Goal: Entertainment & Leisure: Browse casually

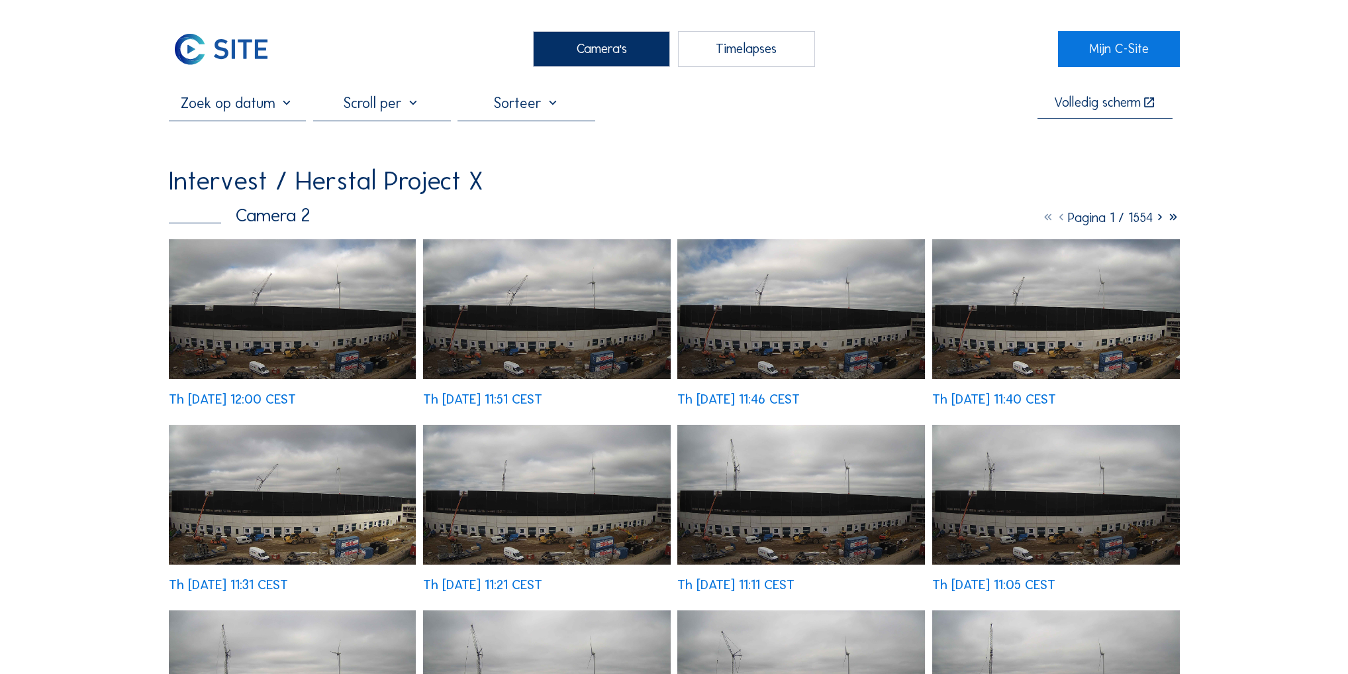
click at [1009, 336] on img at bounding box center [1057, 309] width 248 height 140
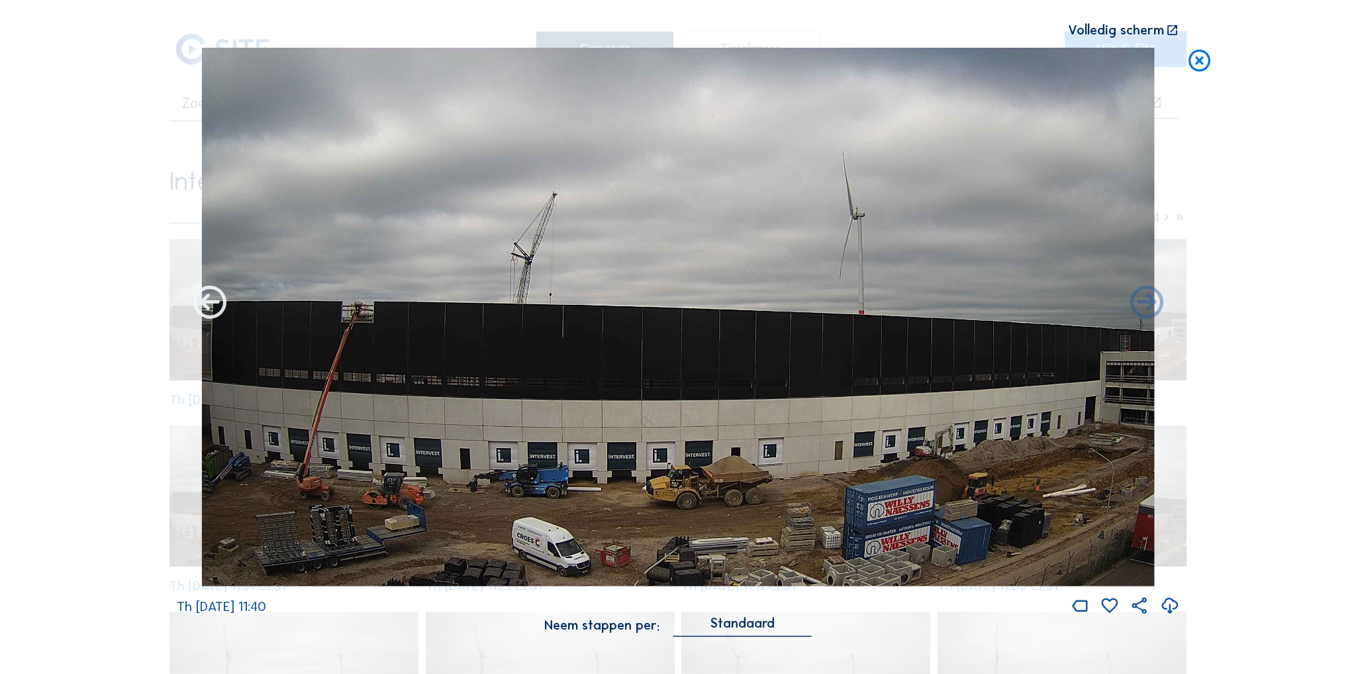
click at [203, 305] on icon at bounding box center [209, 303] width 39 height 40
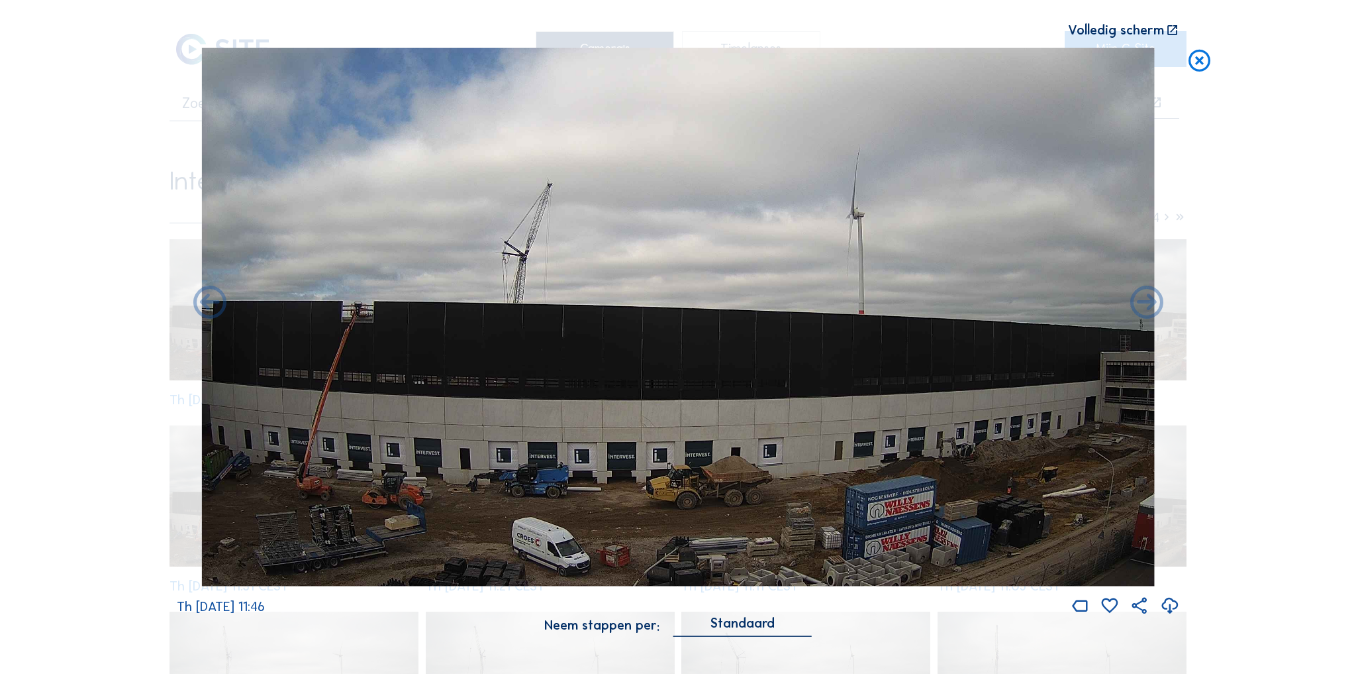
click at [203, 305] on icon at bounding box center [209, 303] width 39 height 40
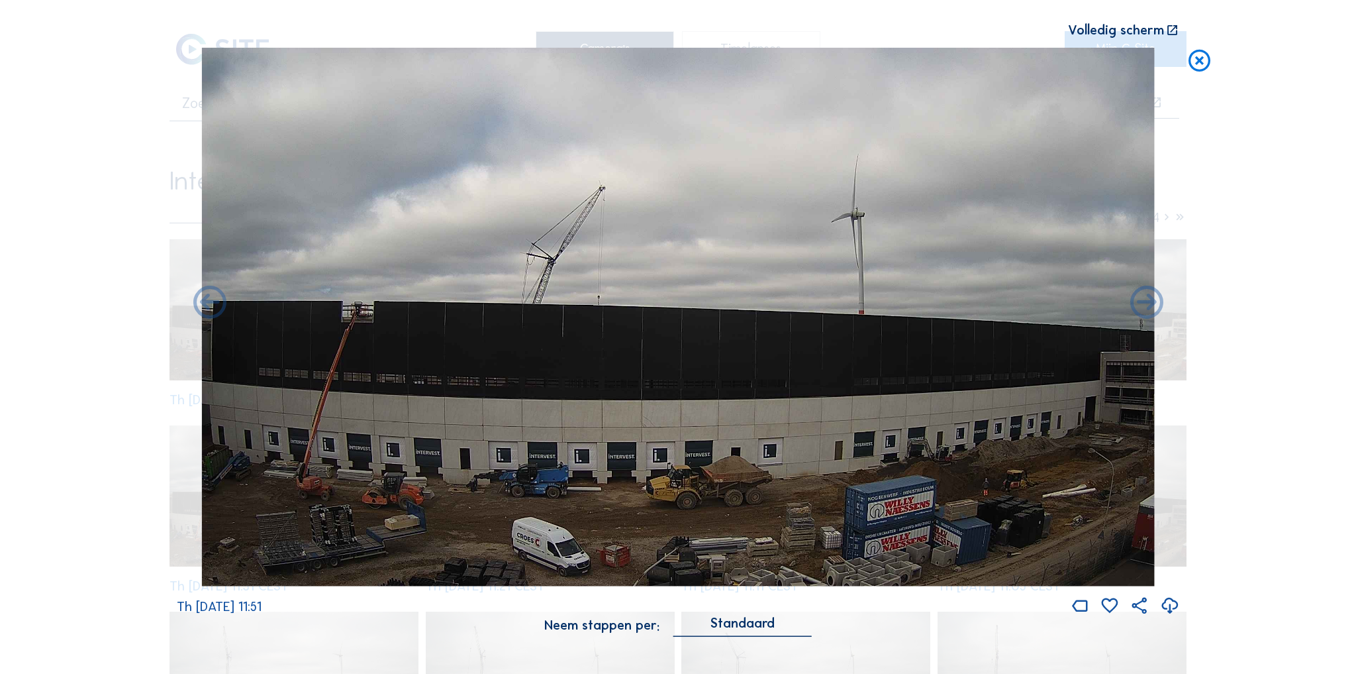
click at [203, 305] on icon at bounding box center [209, 303] width 39 height 40
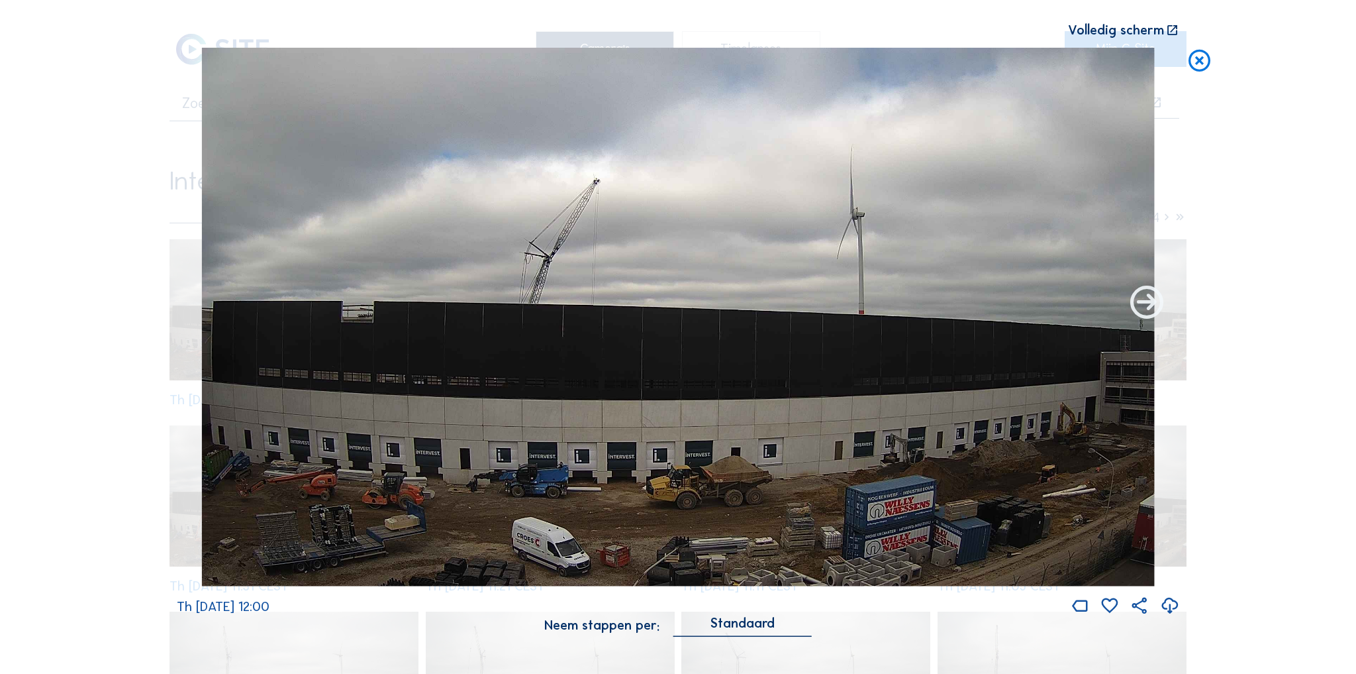
click at [1150, 307] on icon at bounding box center [1146, 303] width 39 height 40
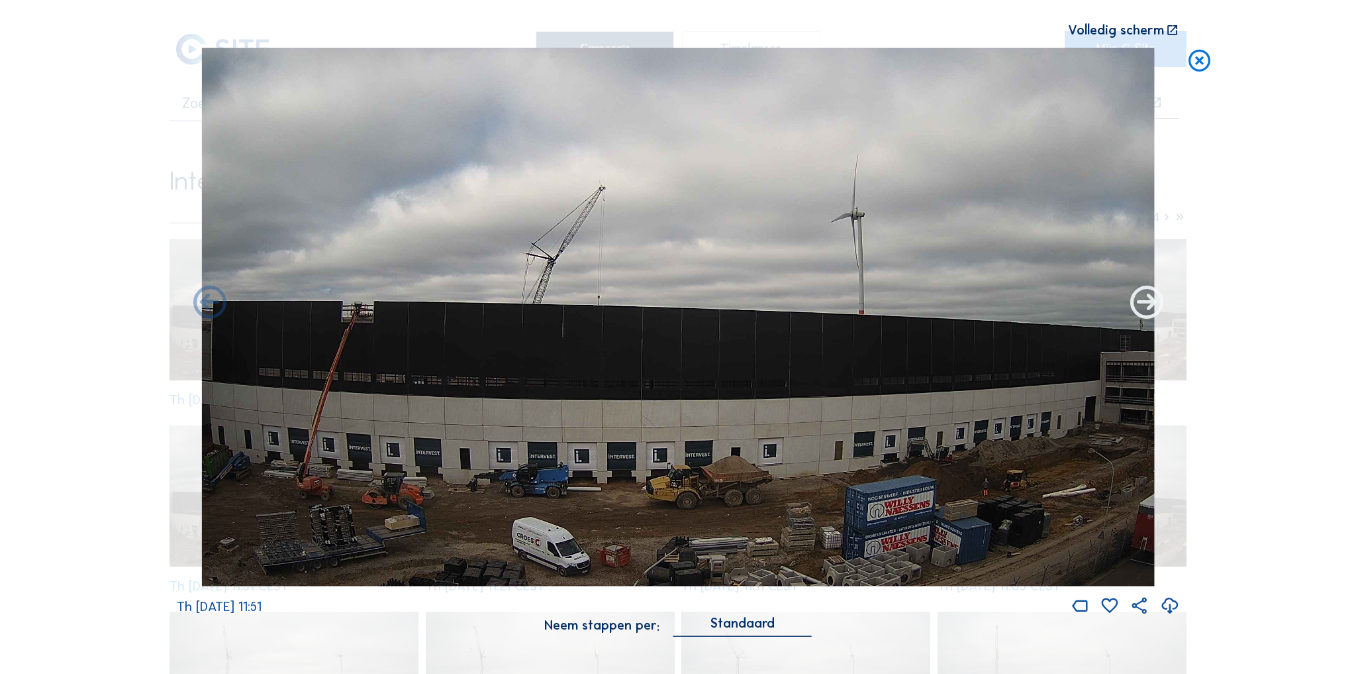
click at [1146, 305] on icon at bounding box center [1146, 303] width 39 height 40
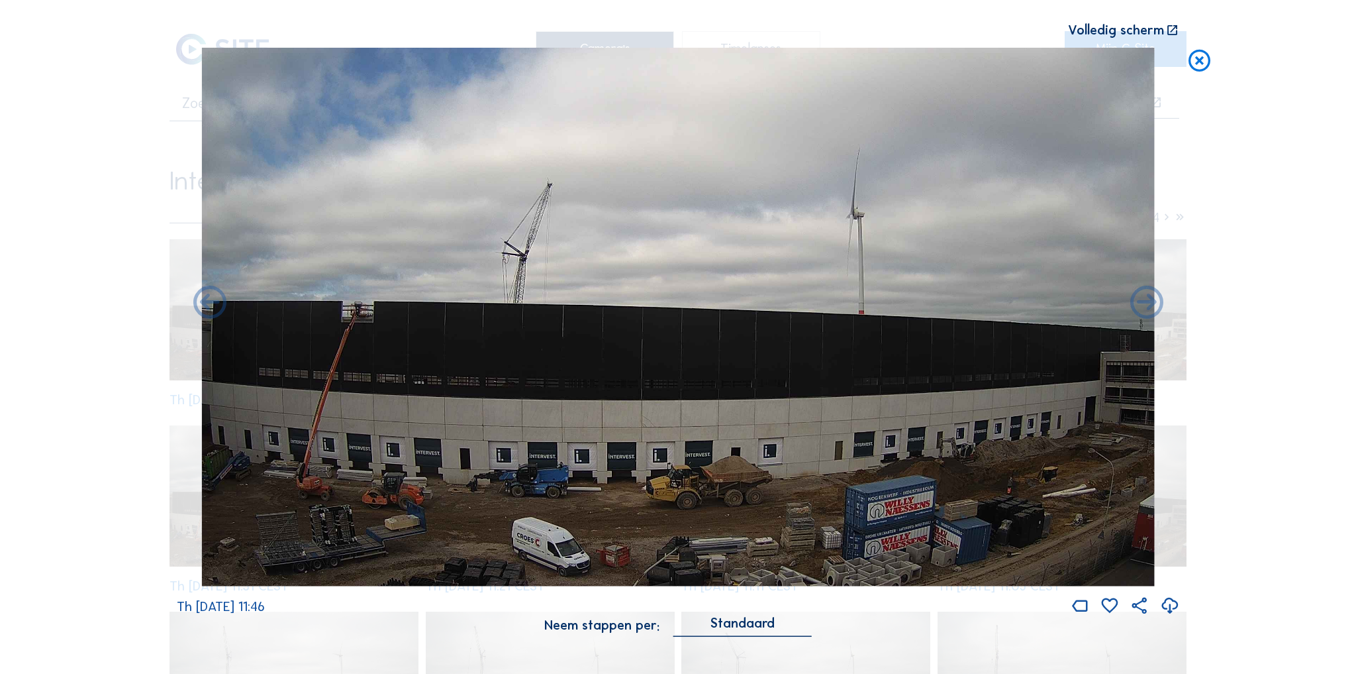
click at [1146, 305] on icon at bounding box center [1146, 303] width 39 height 40
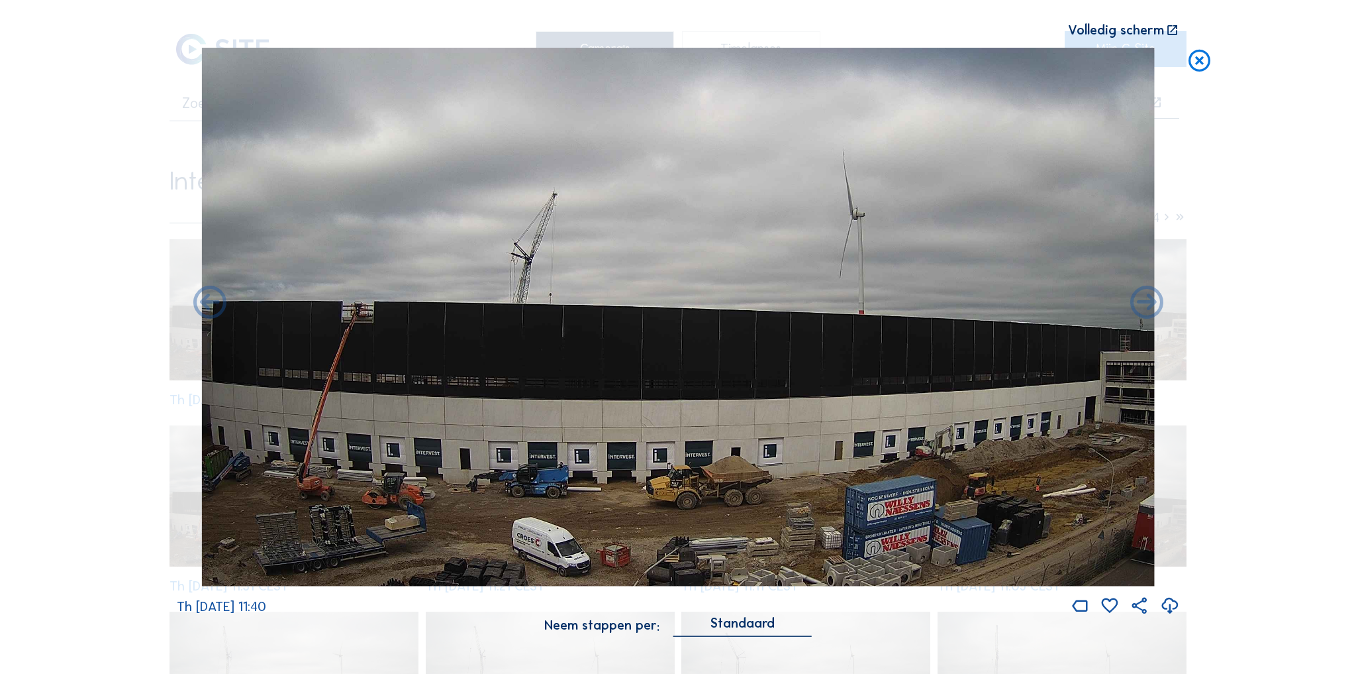
click at [1146, 305] on icon at bounding box center [1146, 303] width 39 height 40
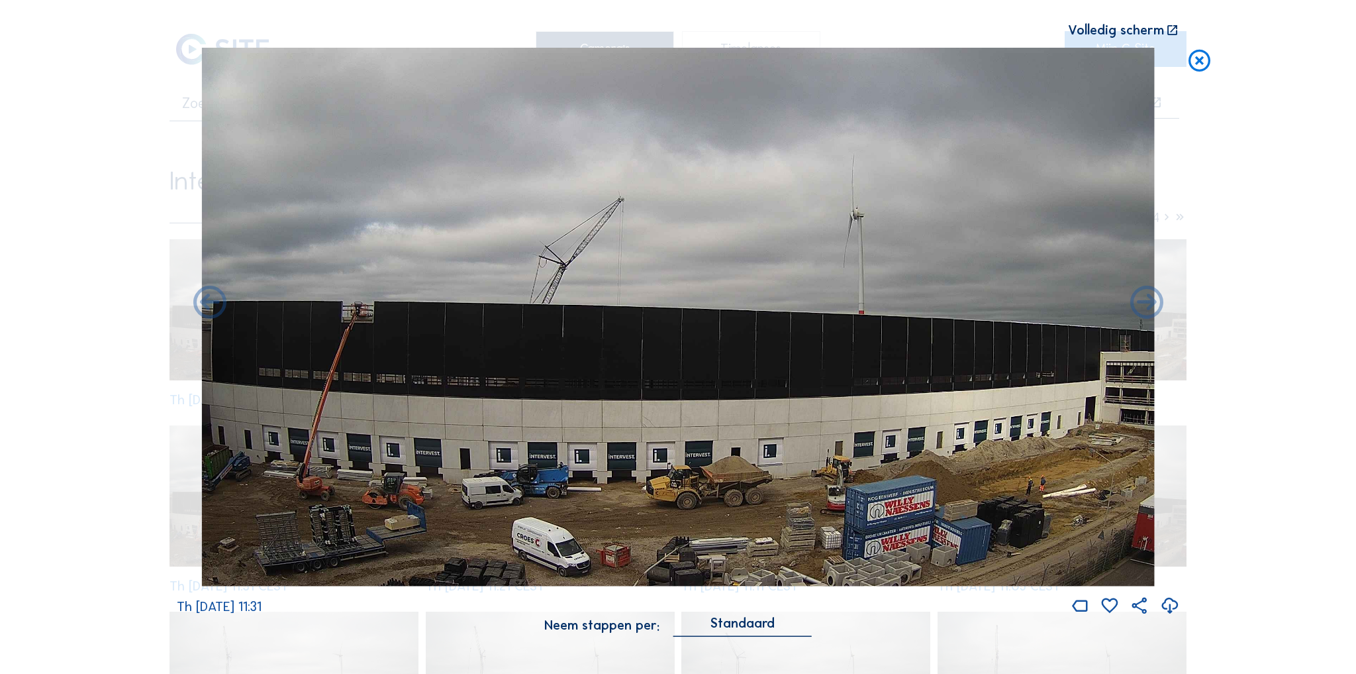
click at [1146, 305] on icon at bounding box center [1146, 303] width 39 height 40
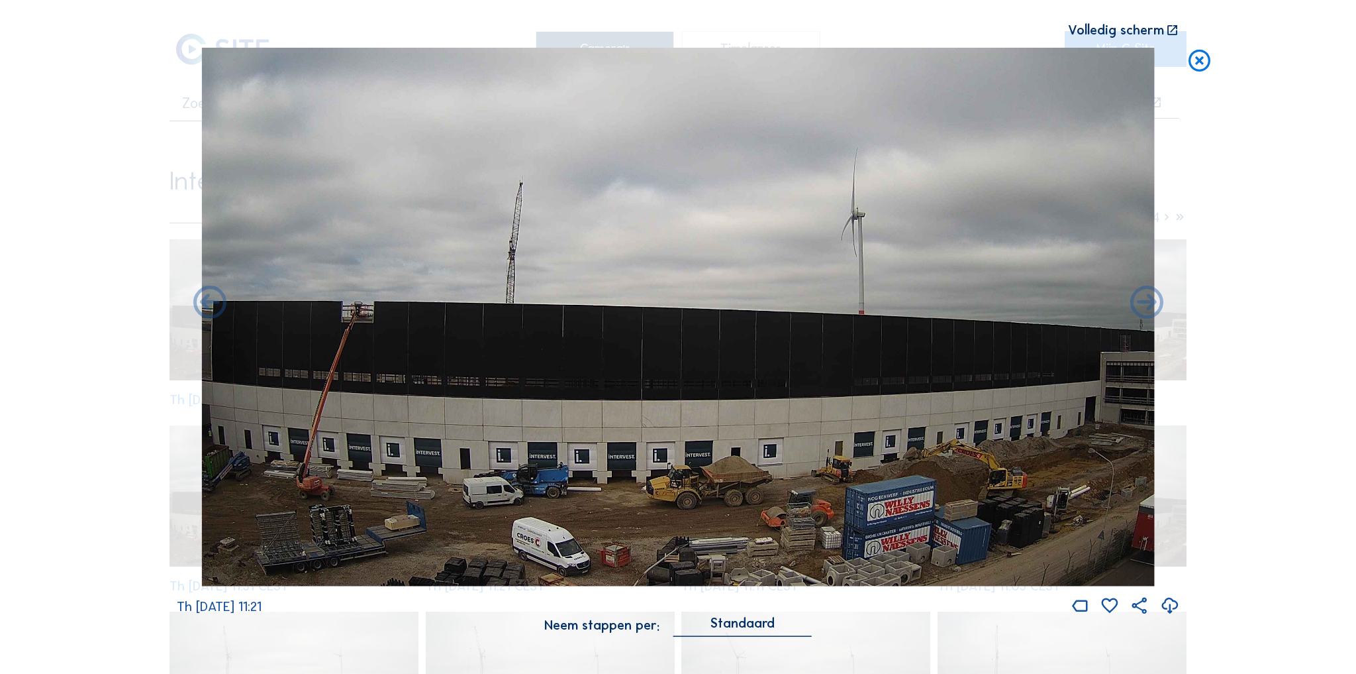
click at [1146, 305] on icon at bounding box center [1146, 303] width 39 height 40
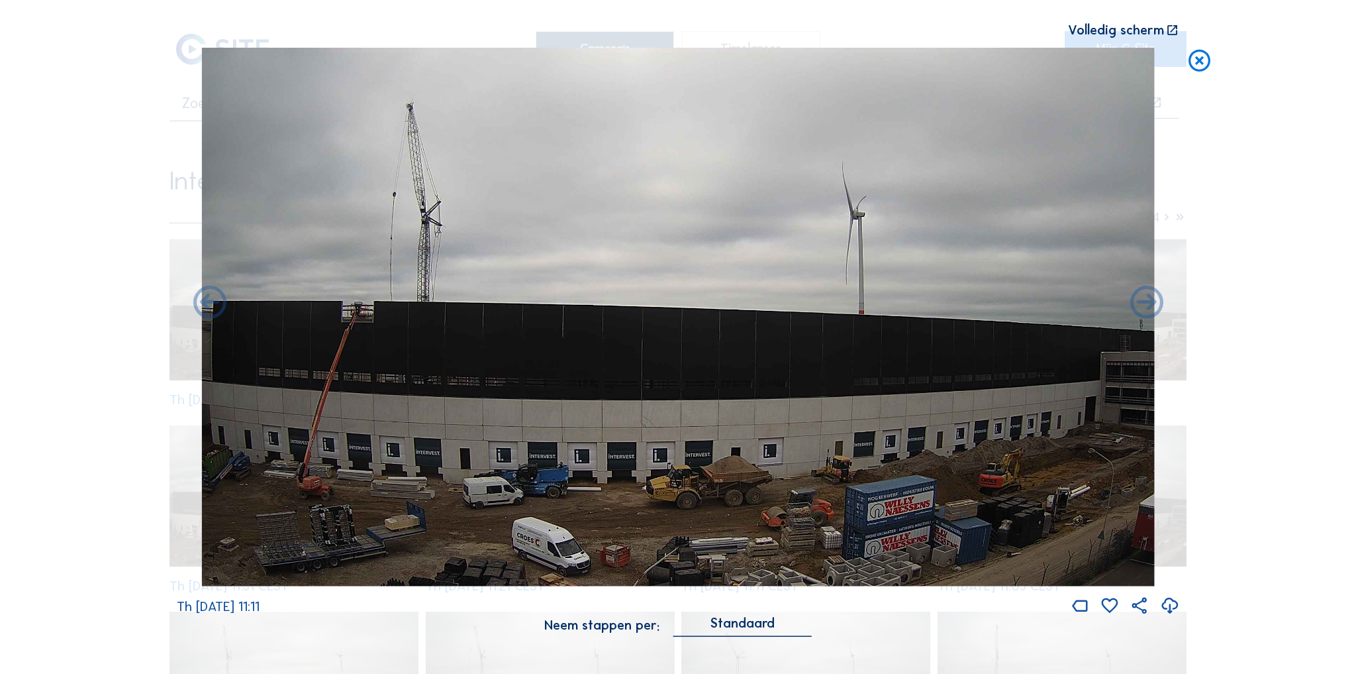
click at [1146, 305] on icon at bounding box center [1146, 303] width 39 height 40
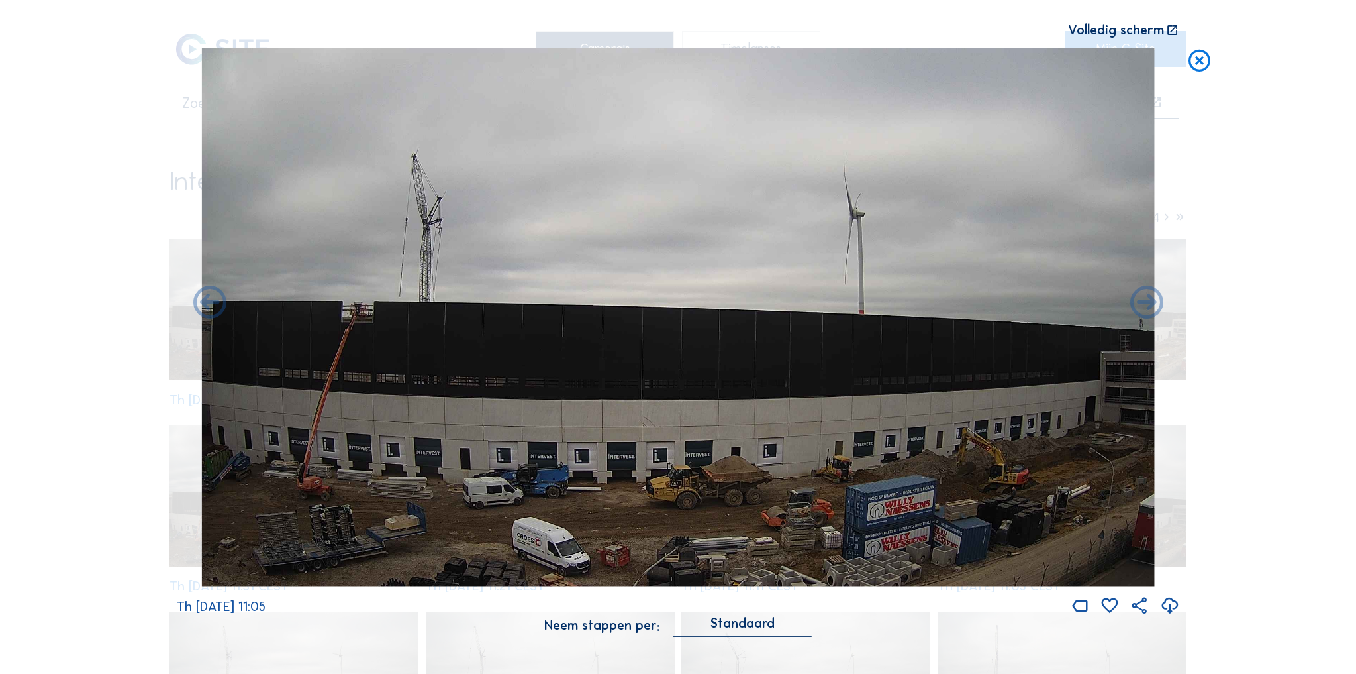
click at [1146, 305] on icon at bounding box center [1146, 303] width 39 height 40
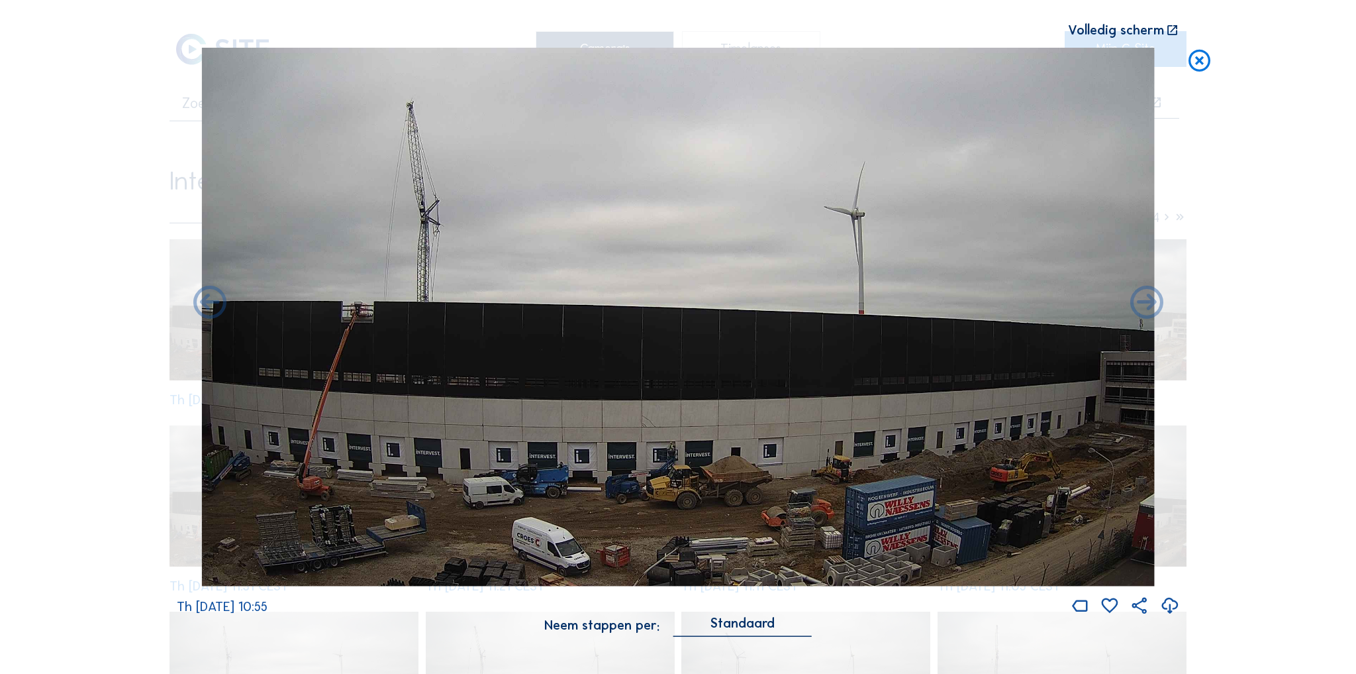
click at [1205, 56] on icon at bounding box center [1200, 60] width 26 height 27
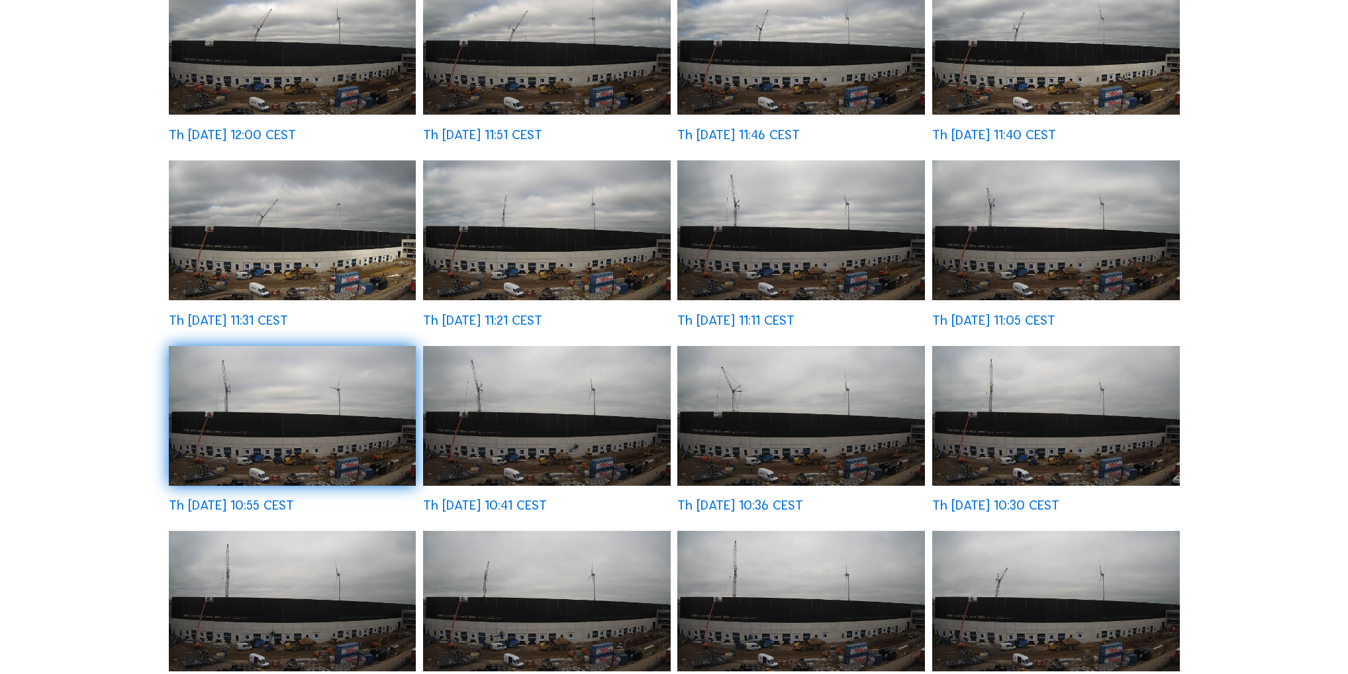
scroll to position [265, 0]
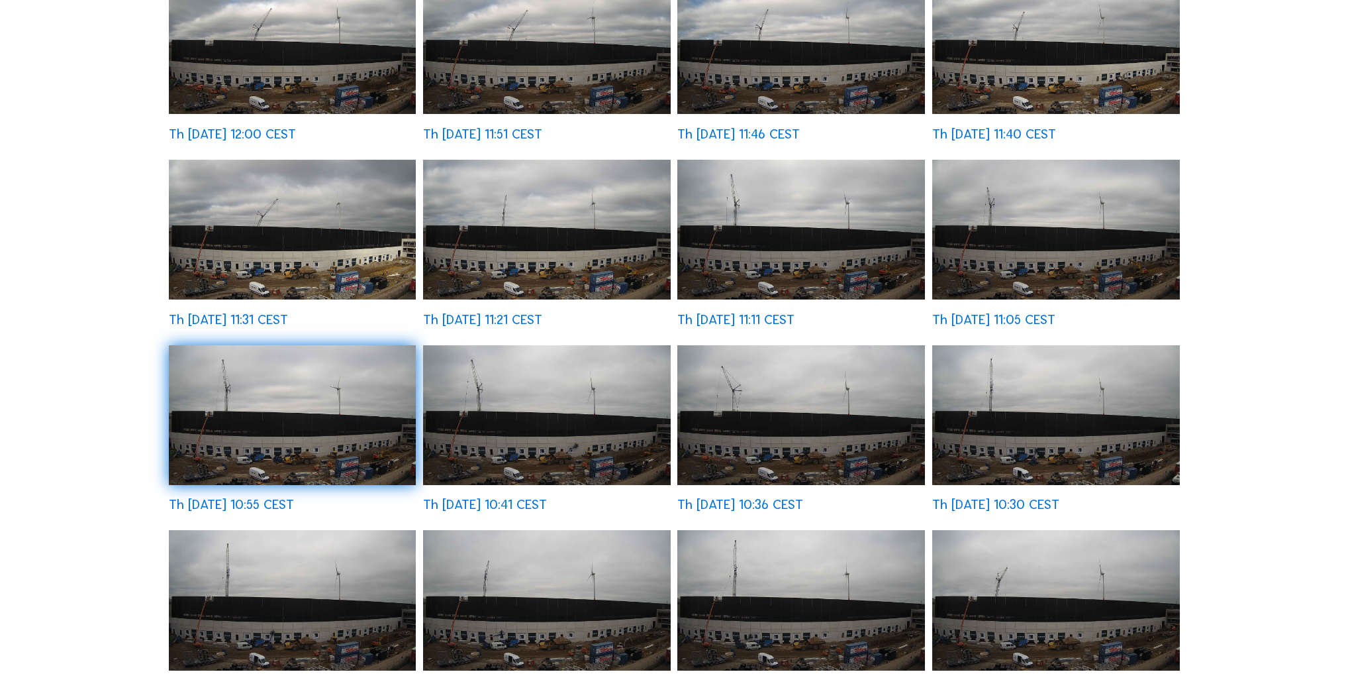
click at [121, 443] on div "Camera's Timelapses Mijn C-Site Volledig scherm Intervest / Herstal Project X C…" at bounding box center [674, 533] width 1348 height 1596
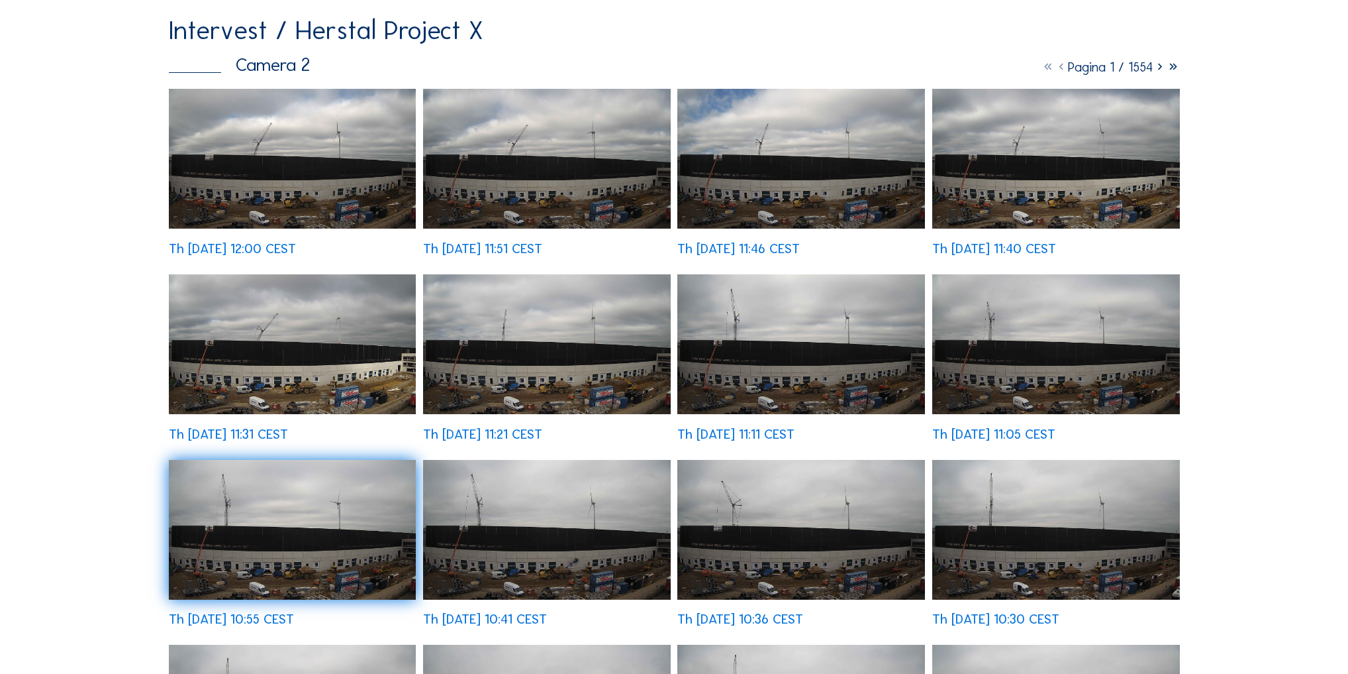
scroll to position [159, 0]
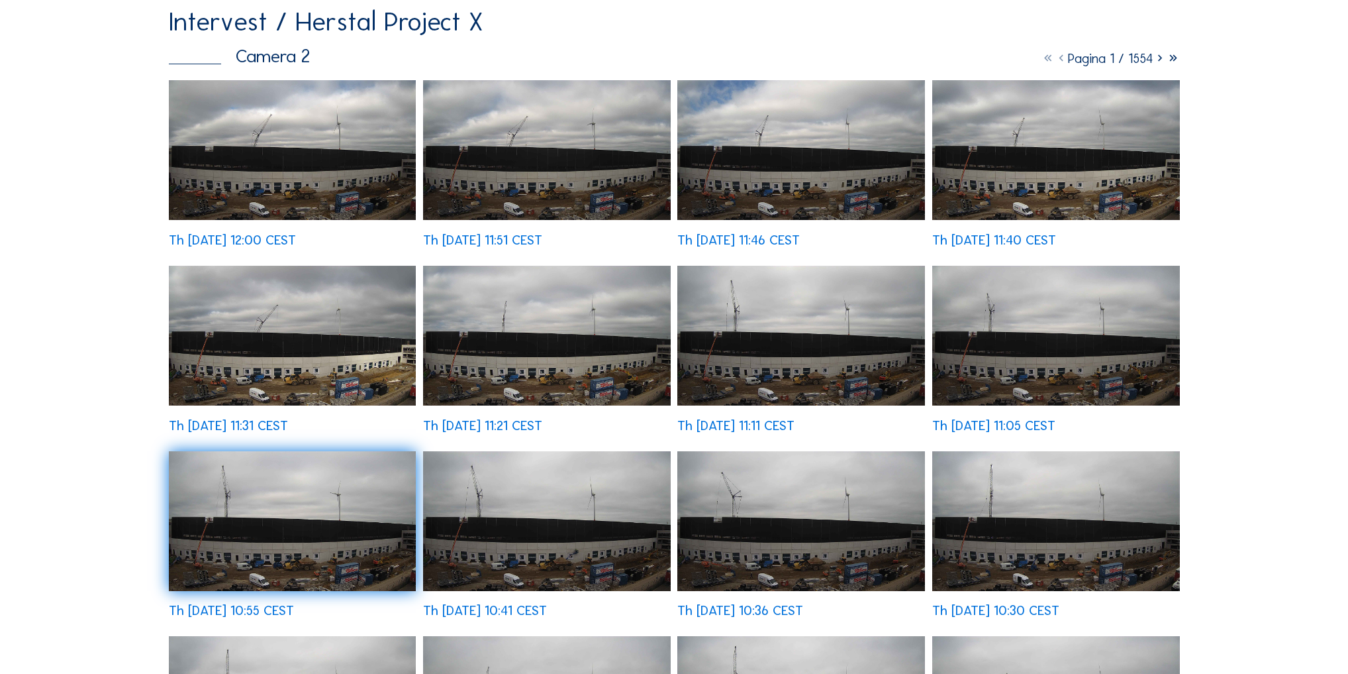
click at [336, 347] on img at bounding box center [293, 336] width 248 height 140
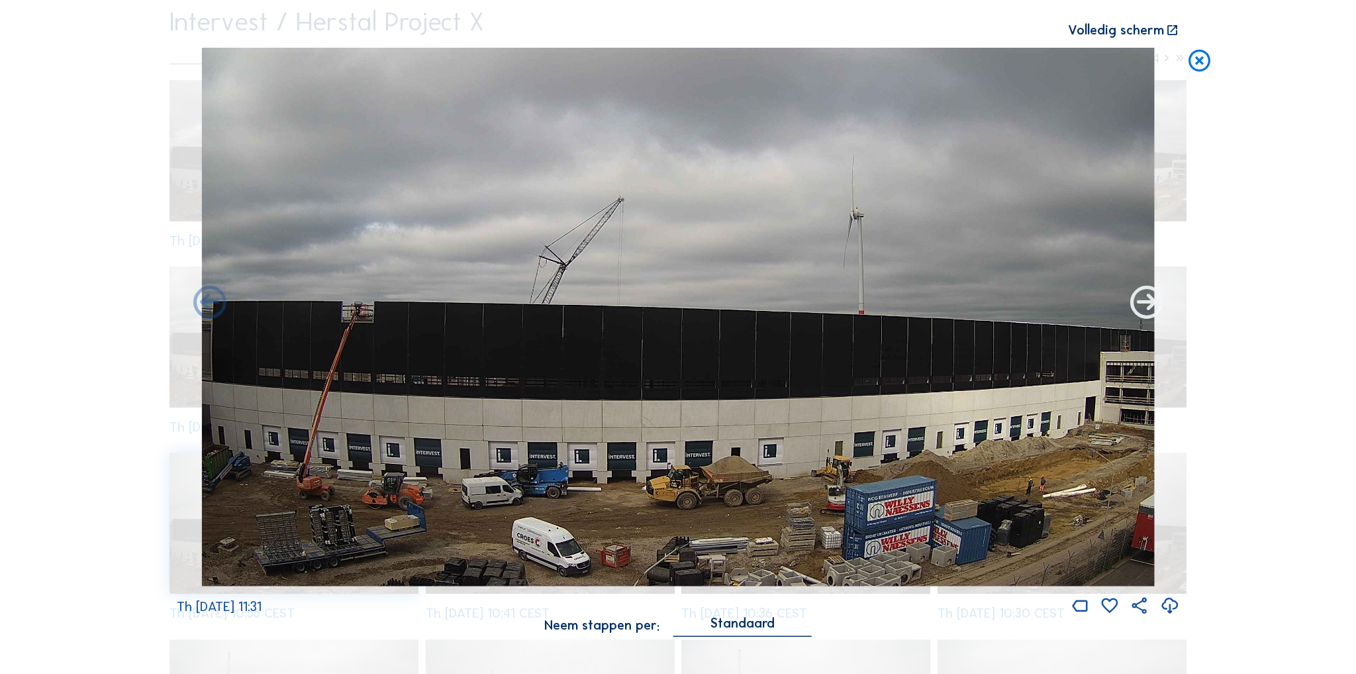
click at [1150, 305] on icon at bounding box center [1146, 303] width 39 height 40
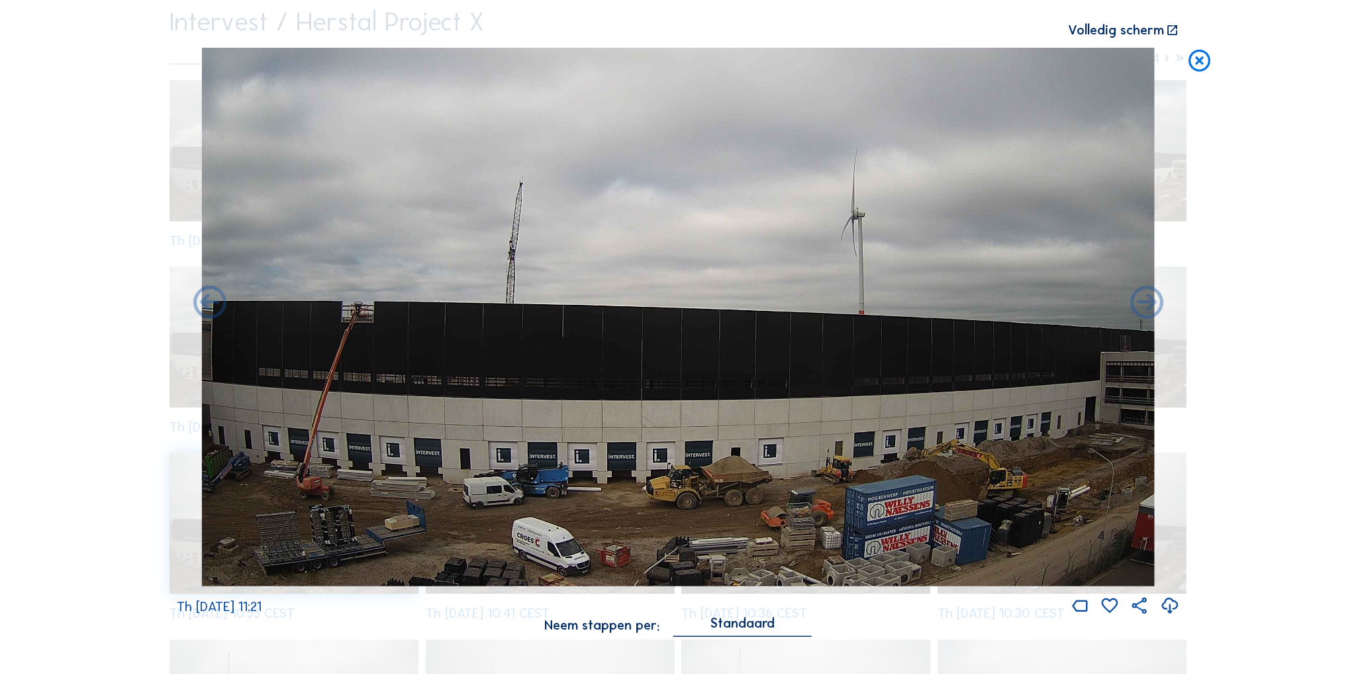
click at [1150, 305] on icon at bounding box center [1146, 303] width 39 height 40
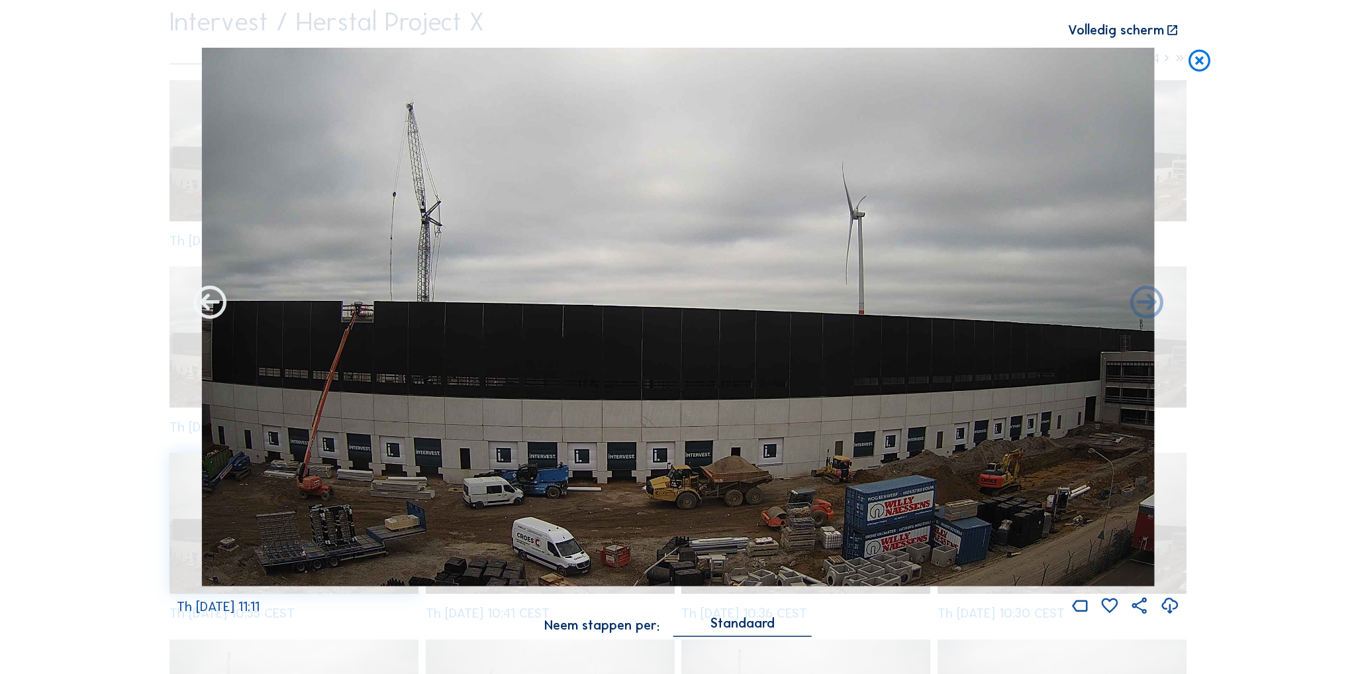
click at [209, 308] on icon at bounding box center [209, 303] width 39 height 40
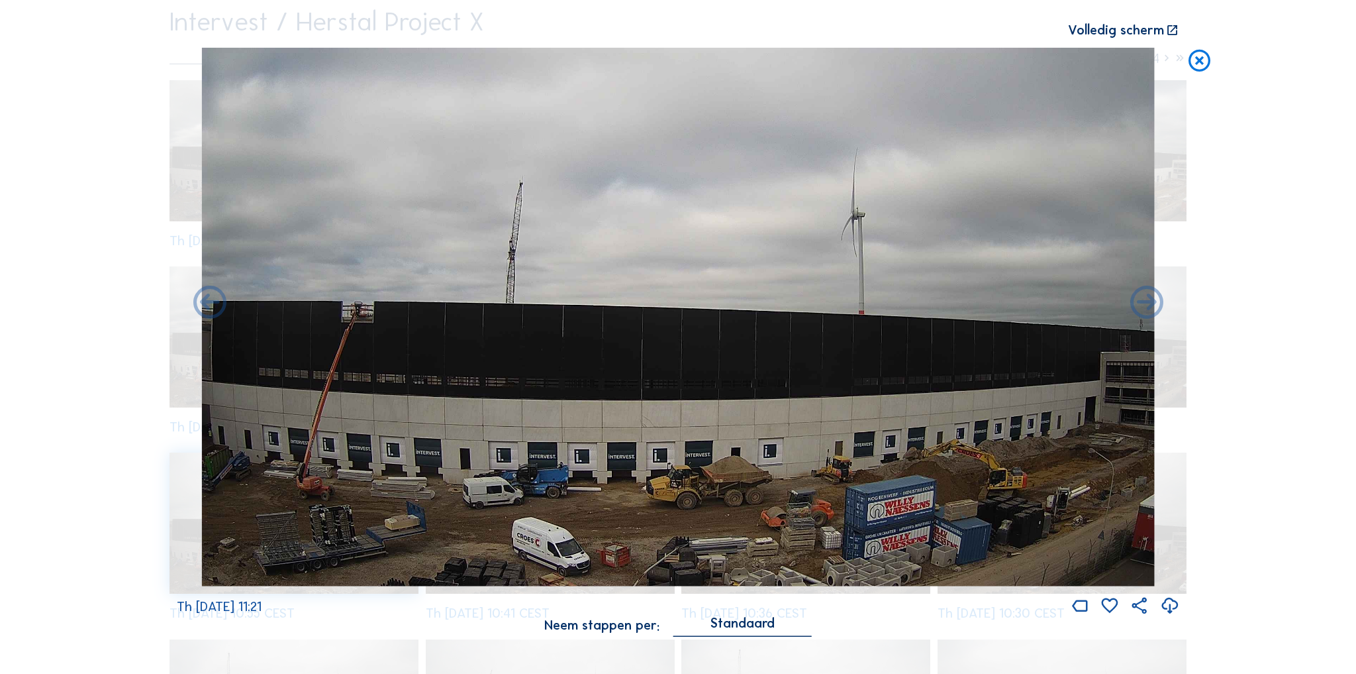
click at [1144, 291] on icon at bounding box center [1146, 303] width 39 height 40
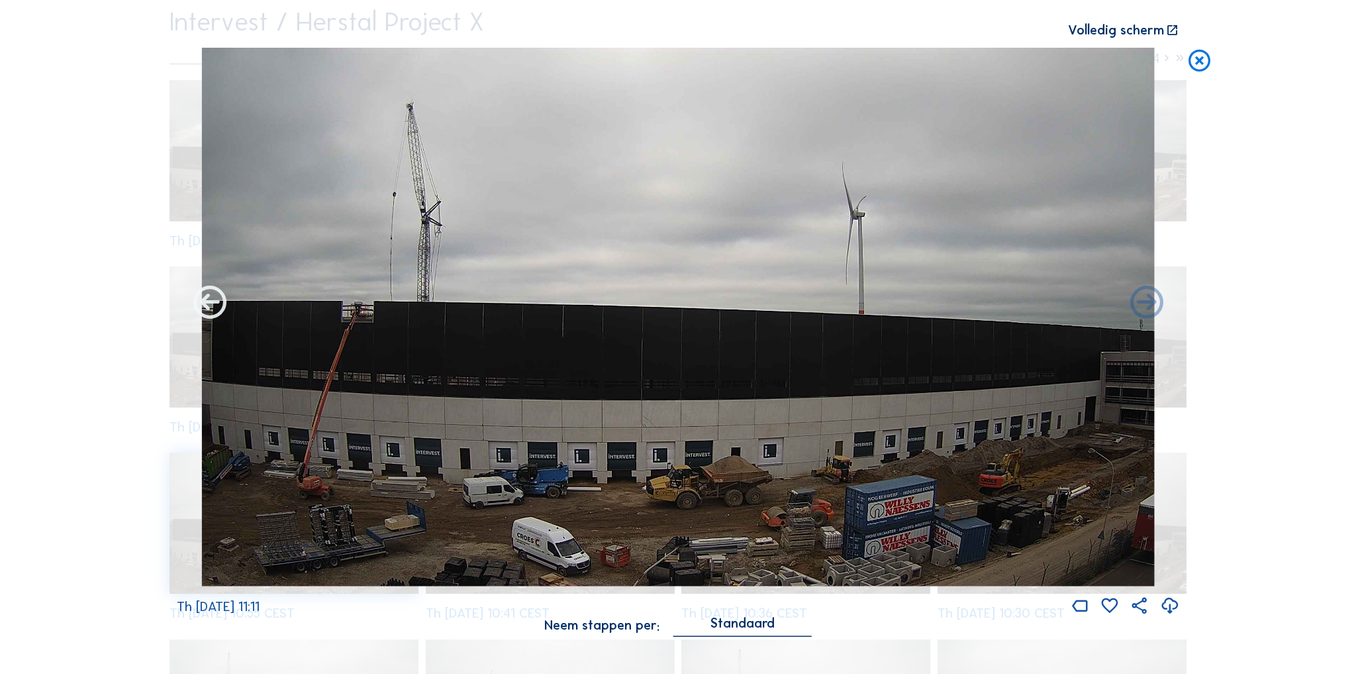
click at [210, 305] on icon at bounding box center [209, 303] width 39 height 40
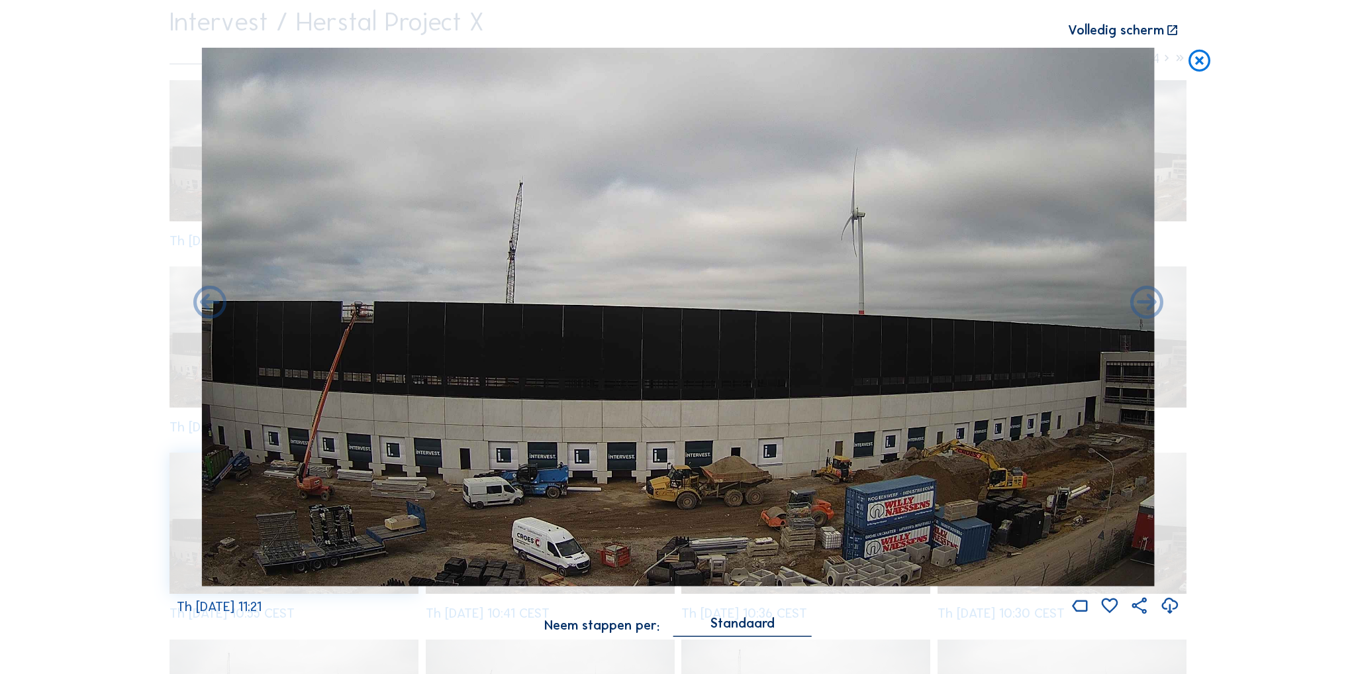
click at [210, 305] on icon at bounding box center [209, 303] width 39 height 40
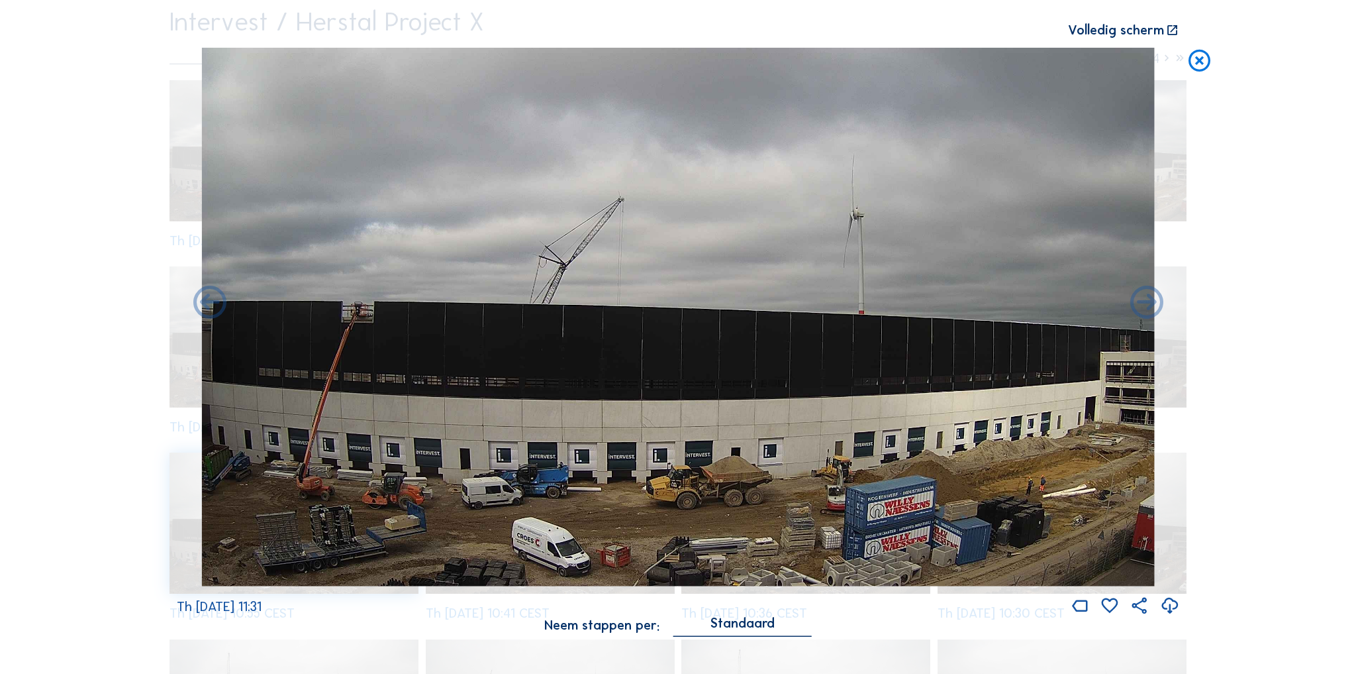
click at [210, 305] on icon at bounding box center [209, 303] width 39 height 40
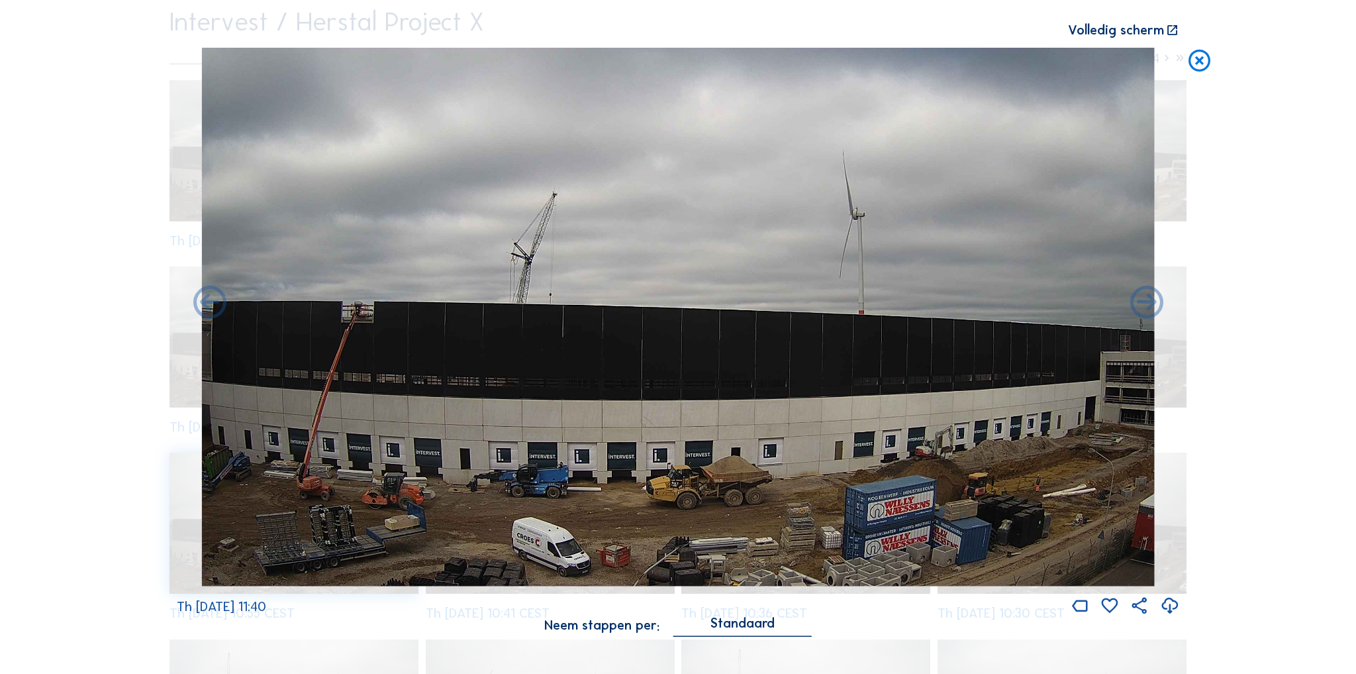
click at [210, 305] on icon at bounding box center [209, 303] width 39 height 40
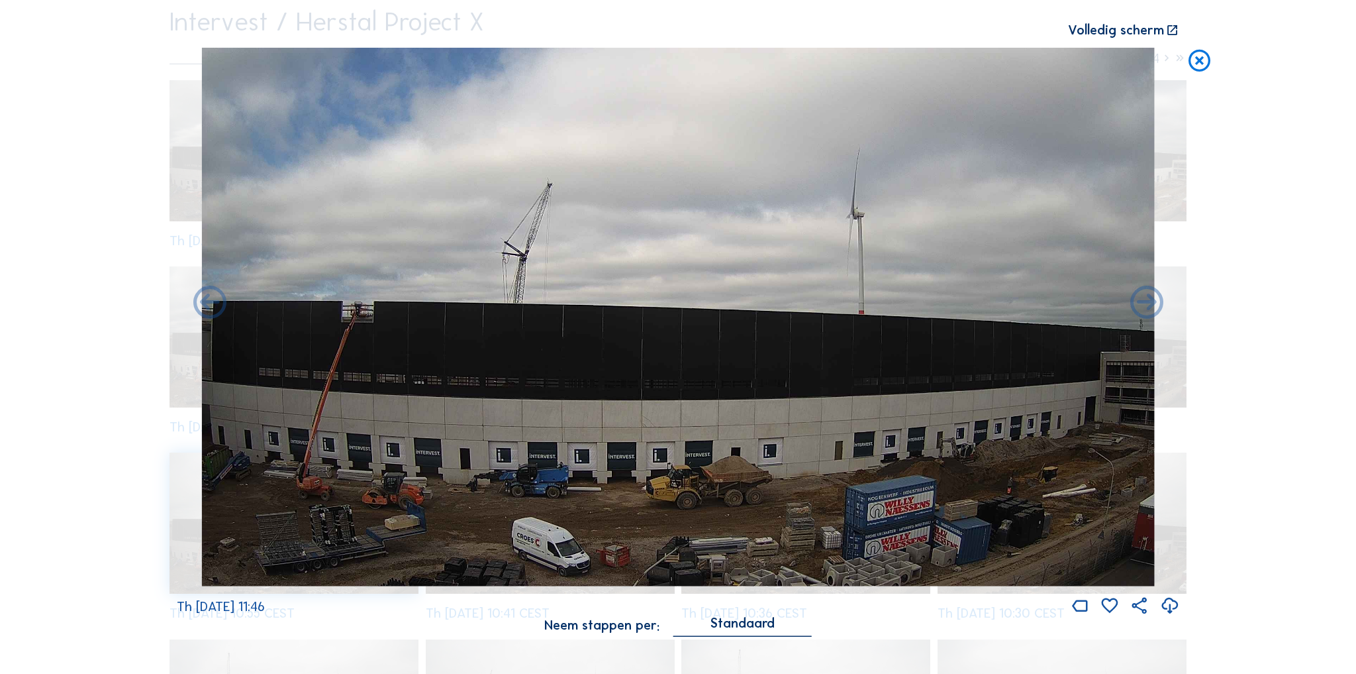
click at [210, 305] on icon at bounding box center [209, 303] width 39 height 40
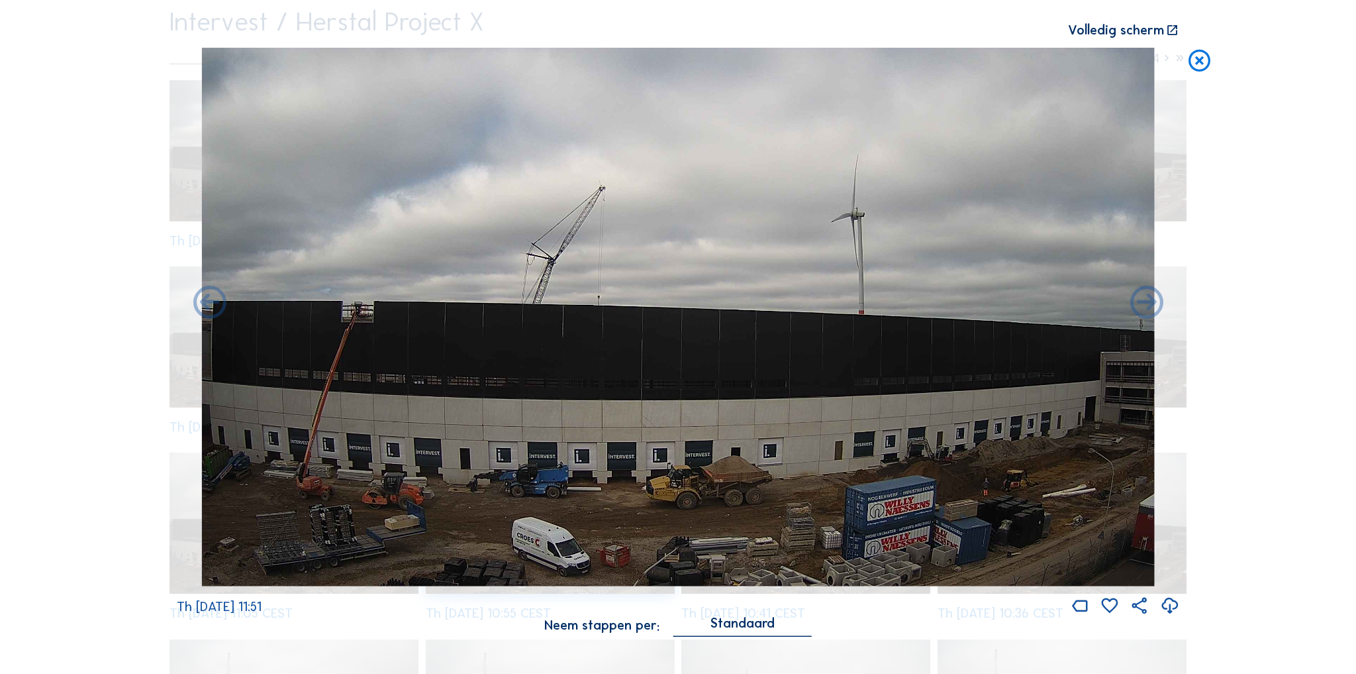
click at [210, 305] on icon at bounding box center [209, 303] width 39 height 40
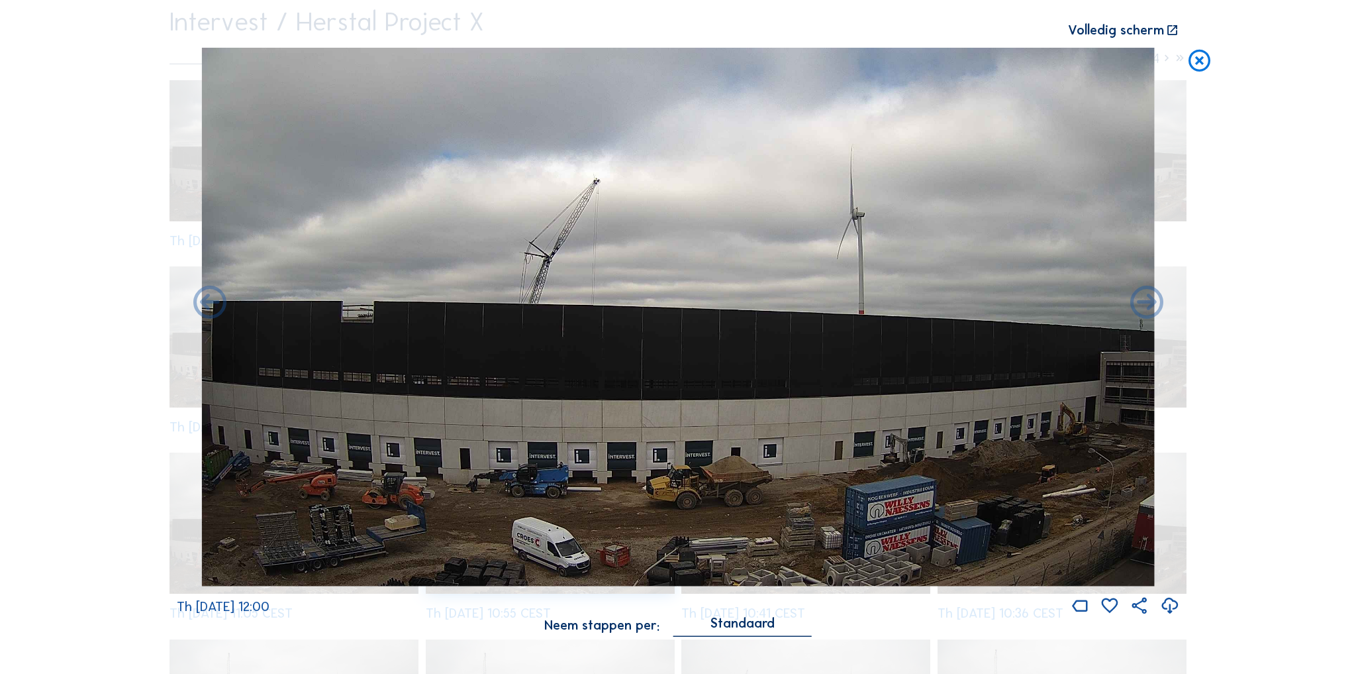
click at [210, 305] on icon at bounding box center [209, 303] width 39 height 40
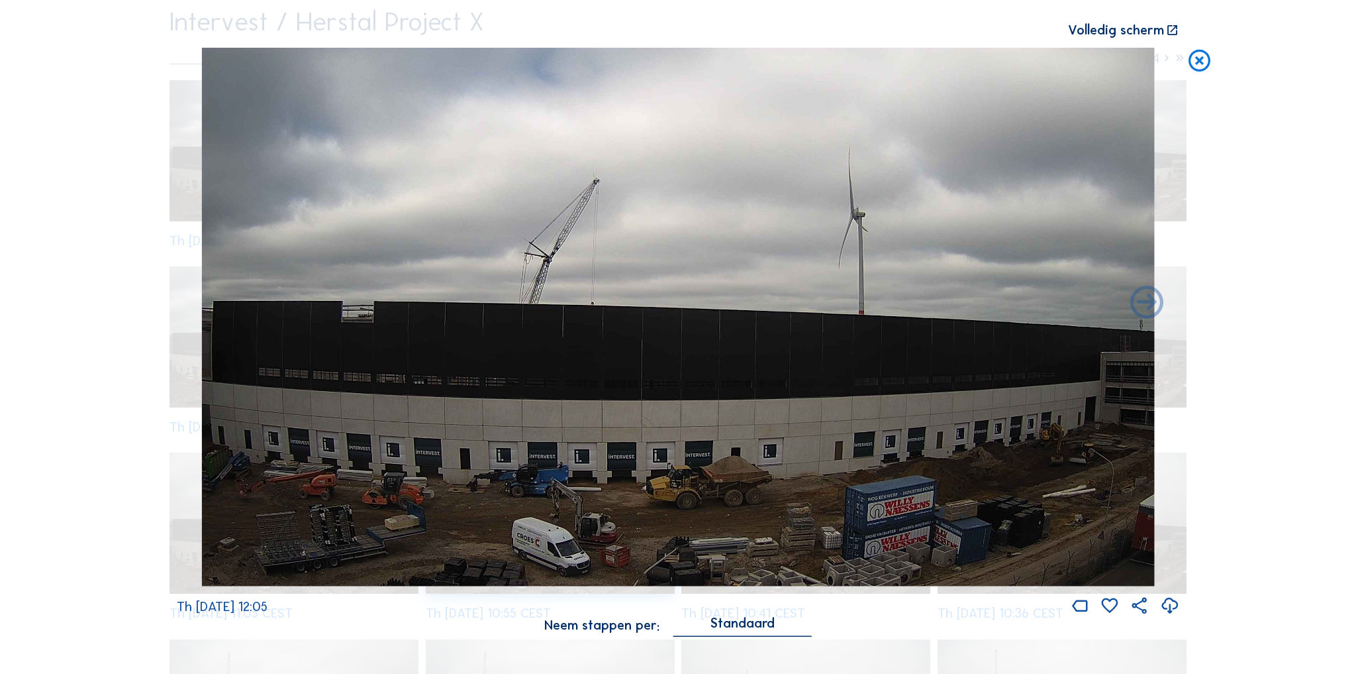
click at [210, 305] on img at bounding box center [678, 316] width 953 height 539
click at [1210, 53] on icon at bounding box center [1200, 60] width 26 height 27
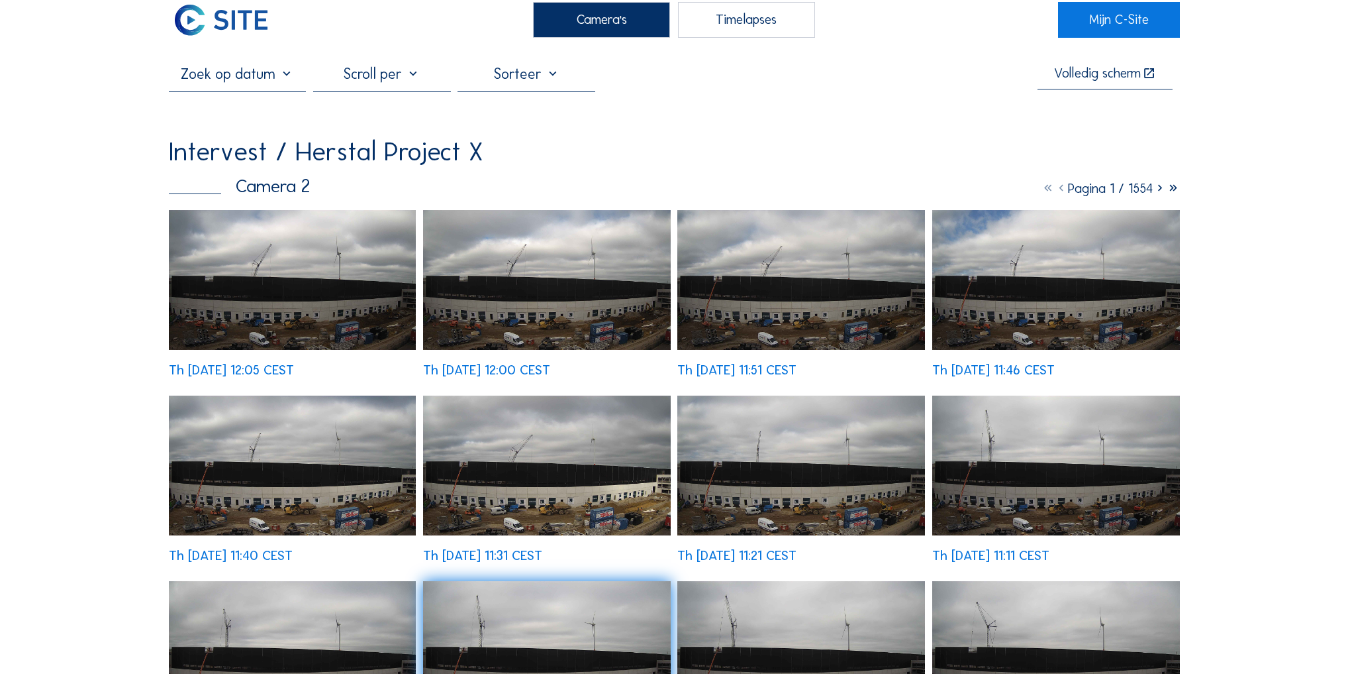
scroll to position [0, 0]
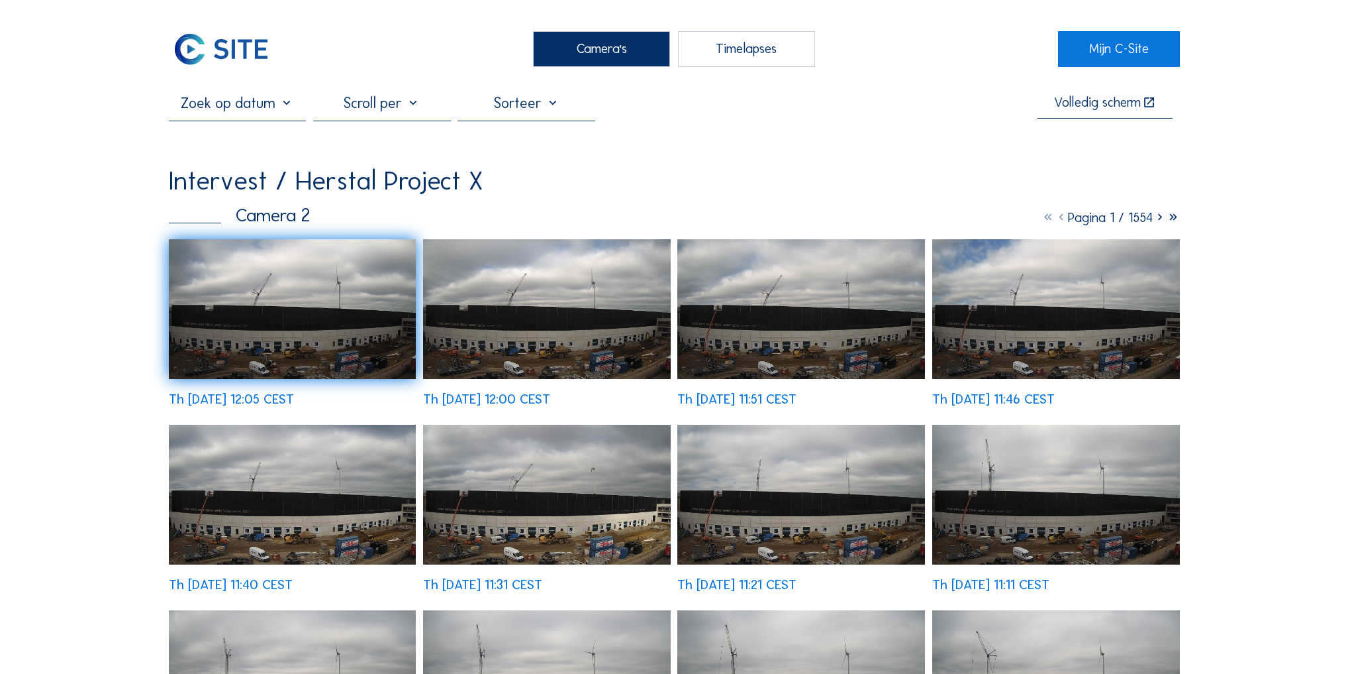
click at [790, 167] on div "Volledig scherm Intervest / Herstal Project X Camera 2 Pagina 1 / 1554 Th 18 Se…" at bounding box center [674, 528] width 1011 height 868
